Goal: Communication & Community: Participate in discussion

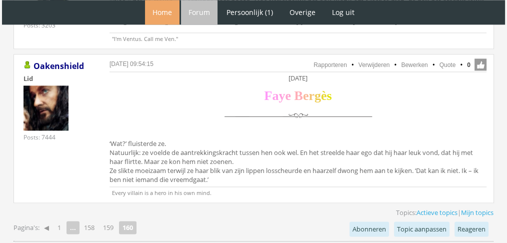
click at [162, 14] on link "Home" at bounding box center [162, 12] width 34 height 24
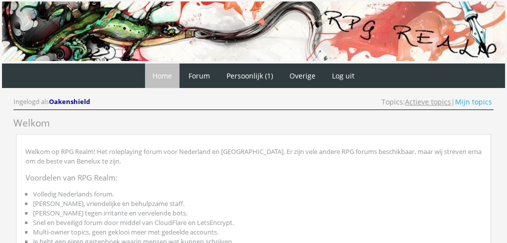
click at [434, 102] on link "Actieve topics" at bounding box center [428, 101] width 46 height 9
click at [418, 101] on link "Actieve topics" at bounding box center [428, 101] width 46 height 9
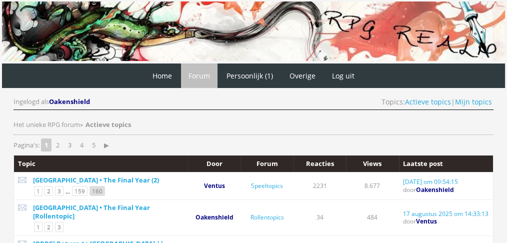
click at [90, 188] on link "160" at bounding box center [96, 191] width 15 height 10
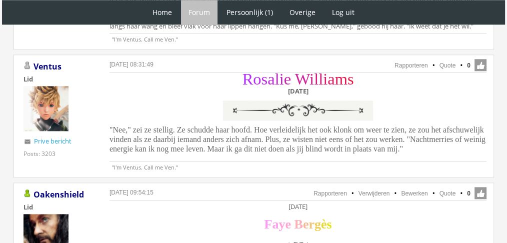
scroll to position [1176, 0]
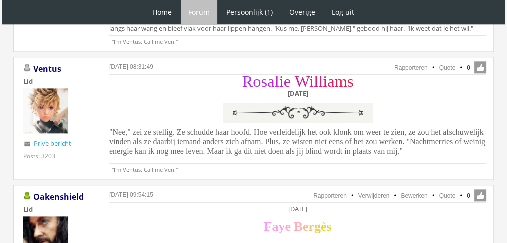
click at [363, 128] on span ""Nee," zei ze stellig. Ze schudde haar hoofd. Hoe verleidelijk het ook klonk om…" at bounding box center [297, 141] width 376 height 27
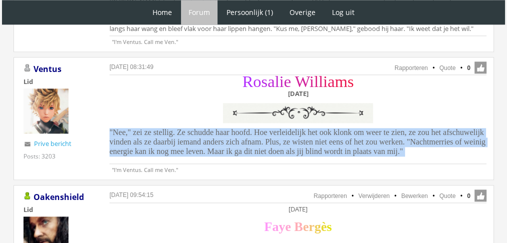
click at [363, 128] on span ""Nee," zei ze stellig. Ze schudde haar hoofd. Hoe verleidelijk het ook klonk om…" at bounding box center [297, 141] width 376 height 27
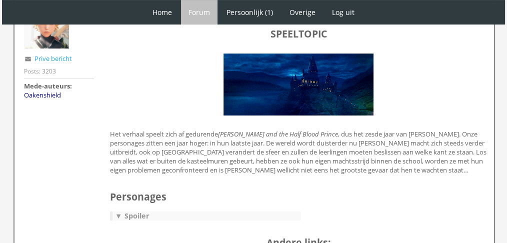
scroll to position [98, 0]
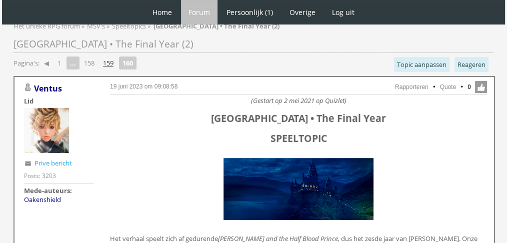
click at [108, 59] on link "159" at bounding box center [108, 63] width 18 height 14
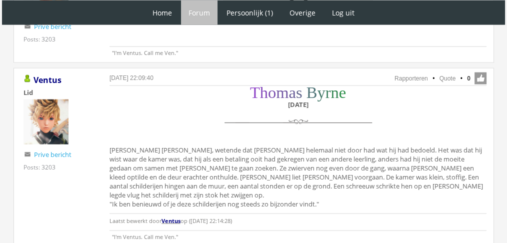
scroll to position [2282, 0]
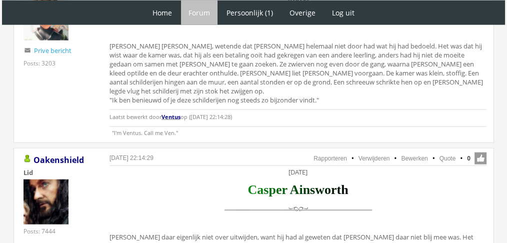
click at [444, 154] on li "Quote" at bounding box center [442, 158] width 26 height 9
click at [442, 155] on link "Quote" at bounding box center [447, 158] width 16 height 7
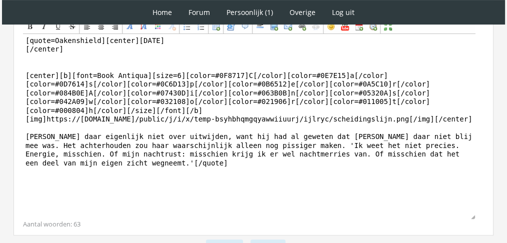
scroll to position [354, 0]
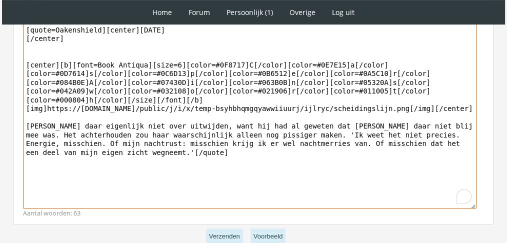
click at [350, 102] on textarea "[quote=Oakenshield][center]Dinsdag 7 december [/center] [center][b][font=Book A…" at bounding box center [249, 115] width 453 height 185
click at [283, 117] on textarea "[quote=Oakenshield][center]Dinsdag 7 december [/center] [center][b][font=Book A…" at bounding box center [249, 115] width 453 height 185
paste textarea "‘Maar we weten helemaal niet of dat gebeurt. En de enige manier om het te teste…"
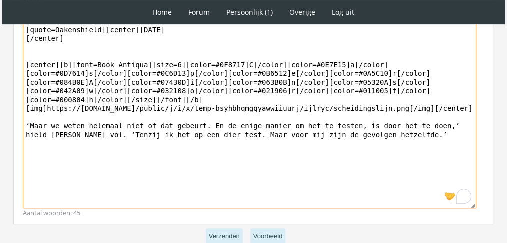
scroll to position [345, 0]
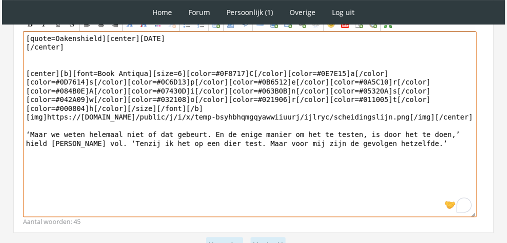
drag, startPoint x: 97, startPoint y: 35, endPoint x: 0, endPoint y: 5, distance: 101.0
type textarea "[center]Dinsdag 7 december [/center] [center][b][font=Book Antiqua][size=6][col…"
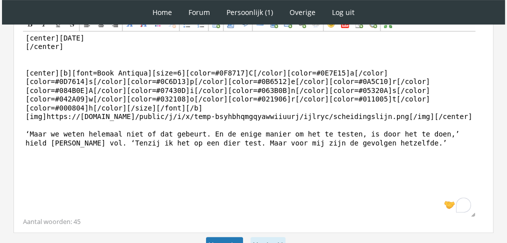
click at [219, 239] on button "Verzenden" at bounding box center [224, 245] width 37 height 16
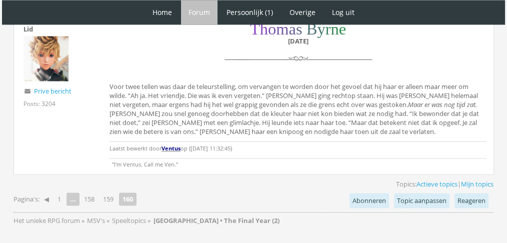
scroll to position [1632, 0]
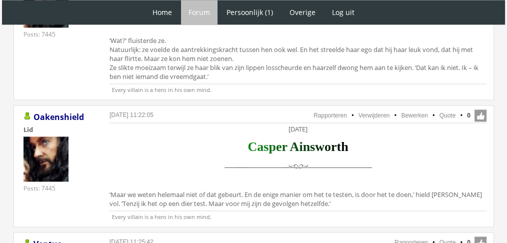
scroll to position [1413, 0]
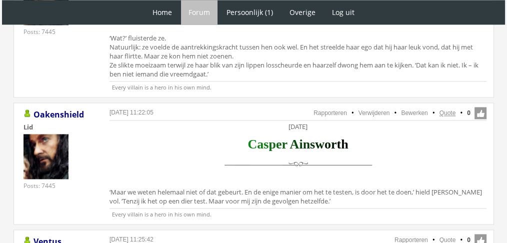
click at [442, 109] on link "Quote" at bounding box center [447, 112] width 16 height 7
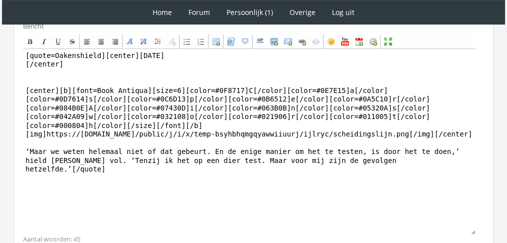
scroll to position [318, 0]
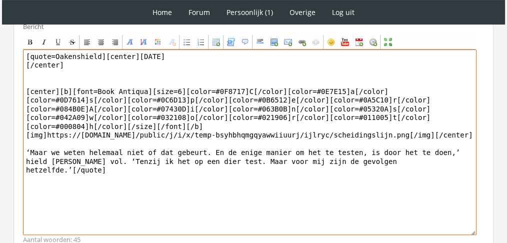
click at [272, 149] on textarea "[quote=Oakenshield][center][DATE] [/center] [center][b][font=Book Antiqua][size…" at bounding box center [249, 141] width 453 height 185
click at [272, 149] on textarea "[quote=Oakenshield][center]Dinsdag 7 december [/center] [center][b][font=Book A…" at bounding box center [249, 141] width 453 height 185
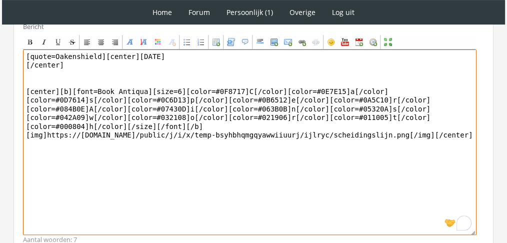
drag, startPoint x: 98, startPoint y: 56, endPoint x: 0, endPoint y: 54, distance: 97.9
click at [0, 54] on div "1 Home Forum Forum index Actieve topics Mijn topics Persoonlijk (1) Profiel Pri…" at bounding box center [253, 3] width 507 height 642
click at [37, 135] on textarea "[center]Dinsdag 7 december [/center] [center][b][font=Book Antiqua][size=6][col…" at bounding box center [249, 141] width 453 height 185
click at [430, 127] on textarea "[center]Dinsdag 7 december [/center] [center][b][font=Book Antiqua][size=6][col…" at bounding box center [249, 141] width 453 height 185
click at [438, 124] on textarea "[center]Dinsdag 7 december [/center] [center][b][font=Book Antiqua][size=6][col…" at bounding box center [249, 141] width 453 height 185
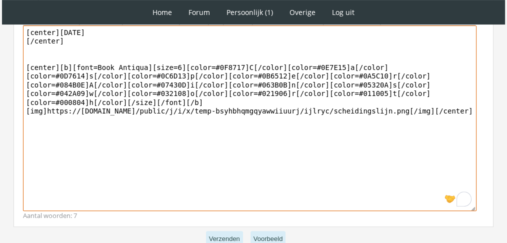
scroll to position [342, 0]
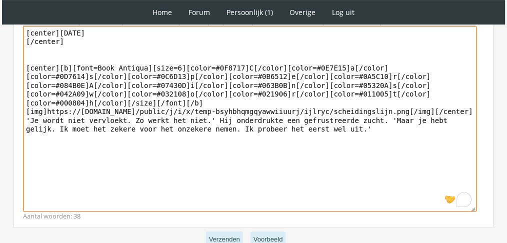
click at [352, 110] on textarea "[center]Dinsdag 7 december [/center] [center][b][font=Book Antiqua][size=6][col…" at bounding box center [249, 118] width 453 height 185
click at [273, 119] on textarea "[center]Dinsdag 7 december [/center] [center][b][font=Book Antiqua][size=6][col…" at bounding box center [249, 118] width 453 height 185
click at [255, 120] on textarea "[center]Dinsdag 7 december [/center] [center][b][font=Book Antiqua][size=6][col…" at bounding box center [249, 118] width 453 height 185
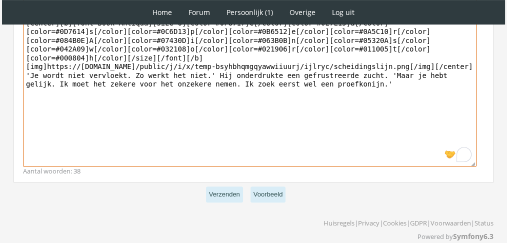
scroll to position [389, 0]
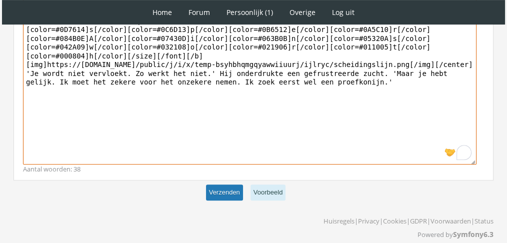
type textarea "[center]Dinsdag 7 december [/center] [center][b][font=Book Antiqua][size=6][col…"
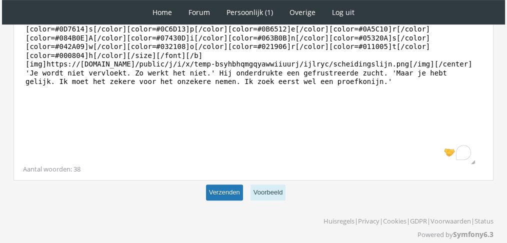
click at [239, 192] on button "Verzenden" at bounding box center [224, 192] width 37 height 16
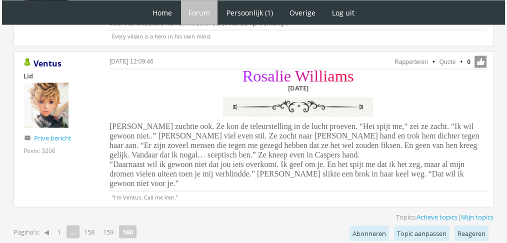
scroll to position [2008, 0]
